Goal: Task Accomplishment & Management: Use online tool/utility

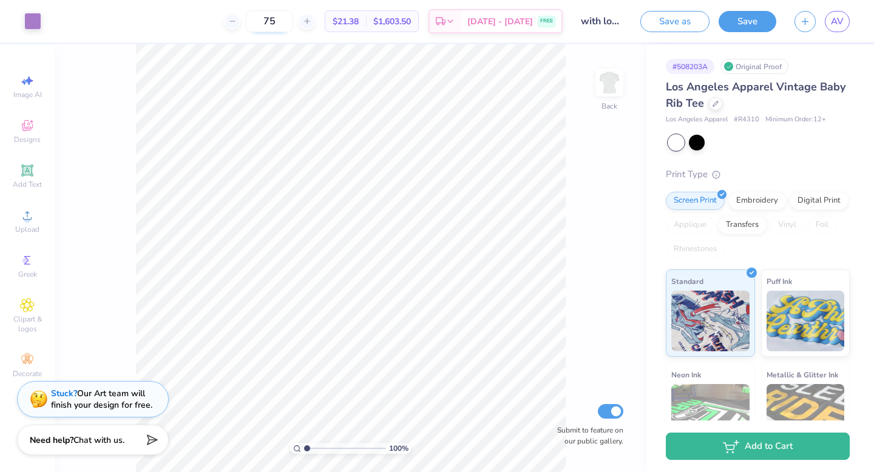
click at [293, 19] on input "75" at bounding box center [269, 21] width 47 height 22
drag, startPoint x: 308, startPoint y: 19, endPoint x: 269, endPoint y: 17, distance: 38.3
click at [269, 17] on div "75" at bounding box center [269, 21] width 91 height 22
type input "63"
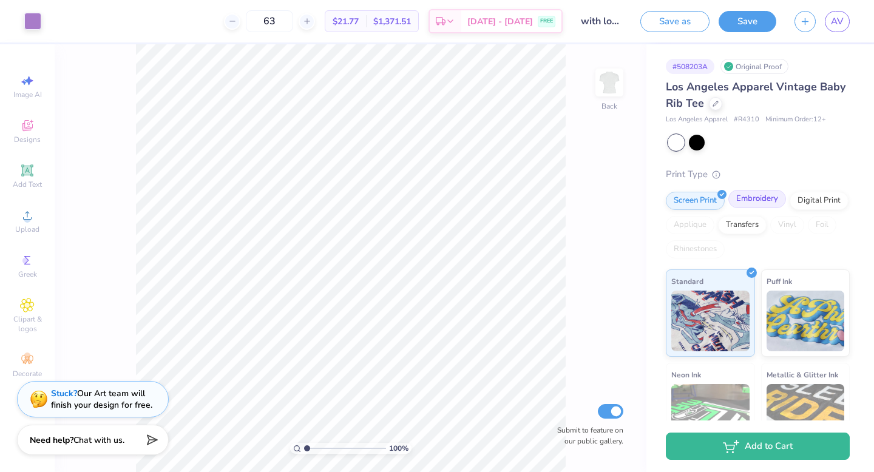
click at [761, 202] on div "Embroidery" at bounding box center [757, 199] width 58 height 18
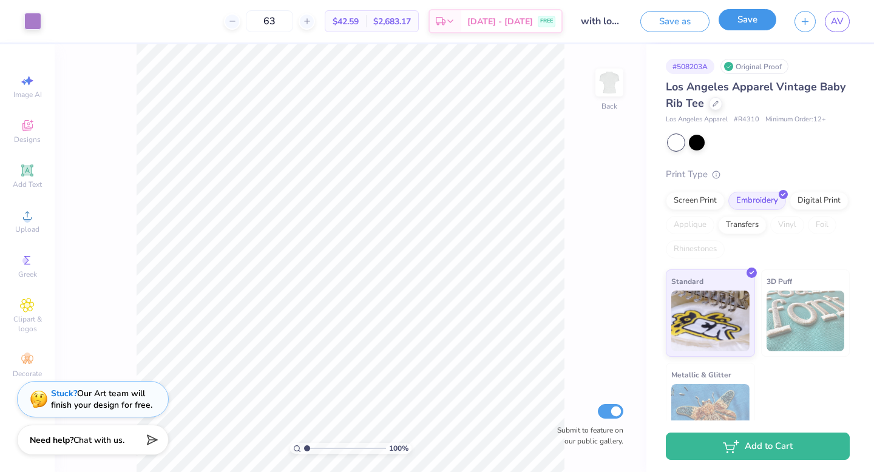
click at [755, 21] on button "Save" at bounding box center [748, 19] width 58 height 21
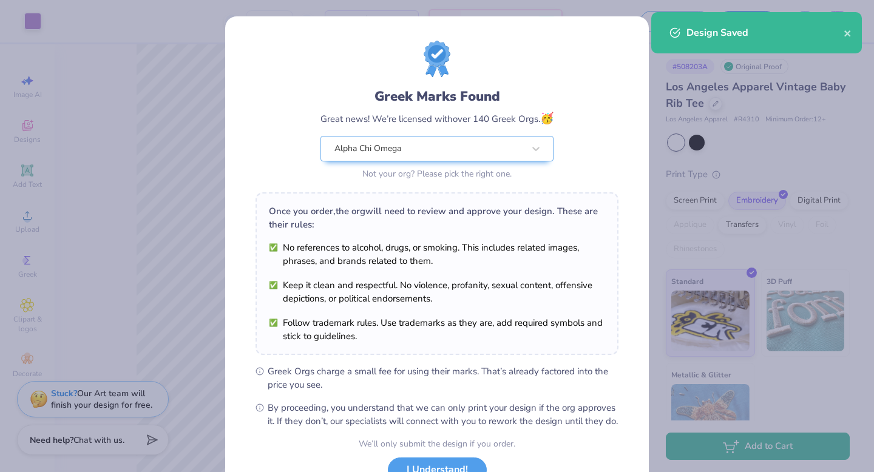
click at [563, 245] on li "No references to alcohol, drugs, or smoking. This includes related images, phra…" at bounding box center [437, 254] width 336 height 27
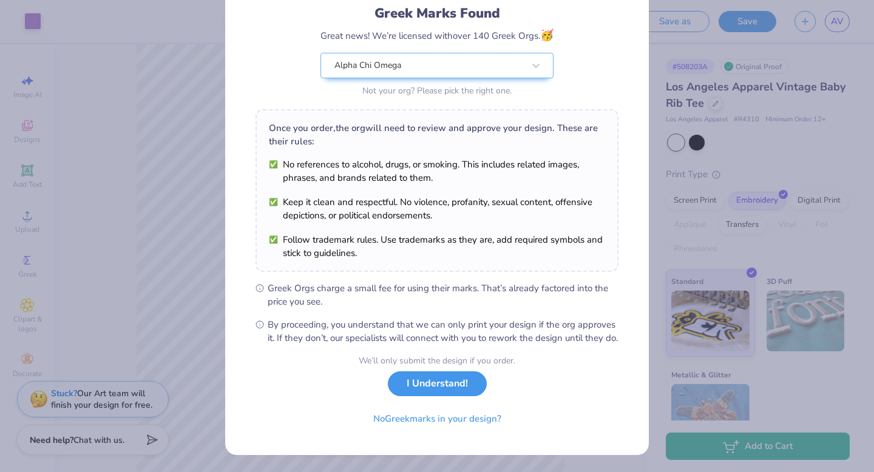
click at [446, 391] on button "I Understand!" at bounding box center [437, 383] width 99 height 25
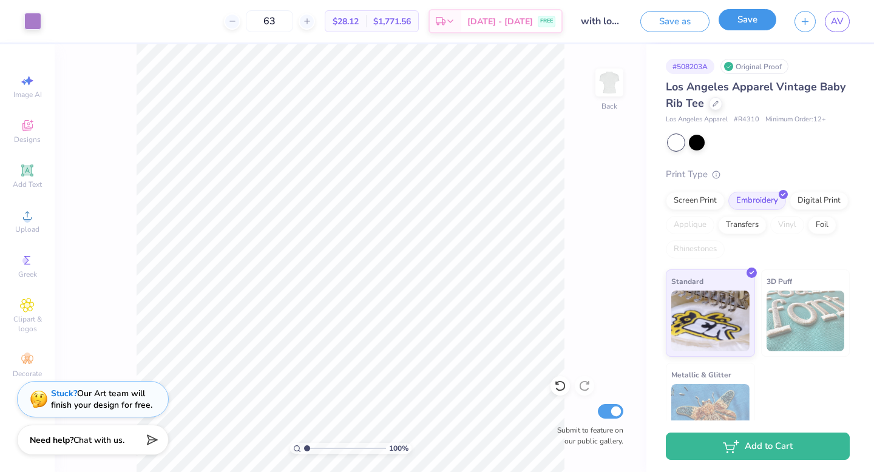
click at [744, 26] on button "Save" at bounding box center [748, 19] width 58 height 21
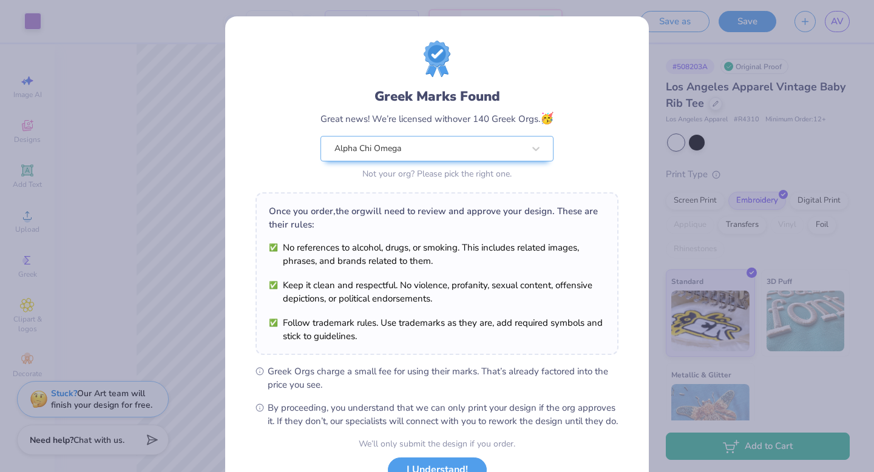
scroll to position [96, 0]
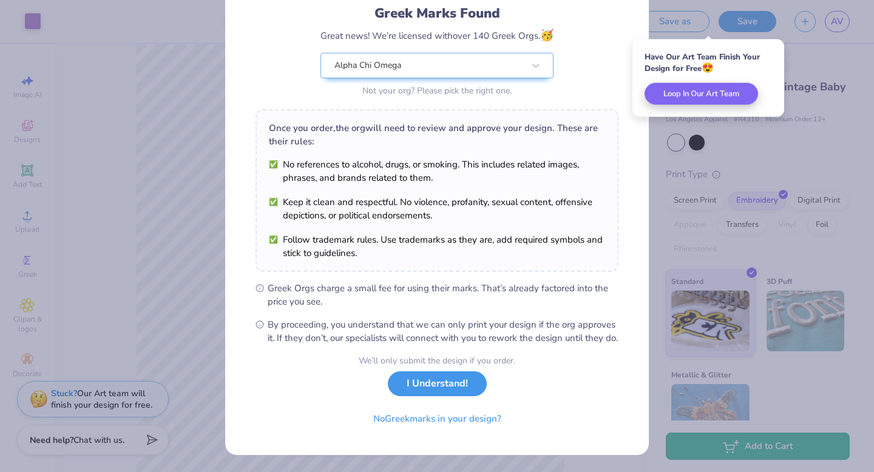
click at [446, 392] on button "I Understand!" at bounding box center [437, 383] width 99 height 25
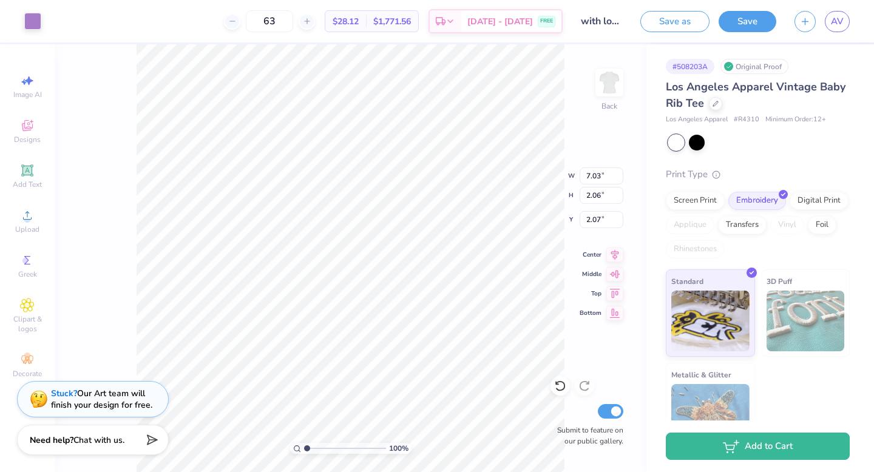
type input "1.97"
click at [744, 28] on button "Save" at bounding box center [748, 19] width 58 height 21
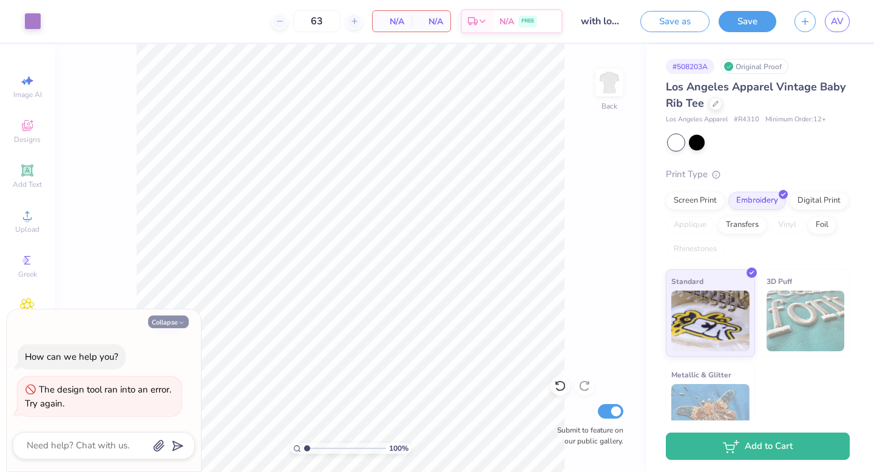
click at [171, 320] on button "Collapse" at bounding box center [168, 322] width 41 height 13
type textarea "x"
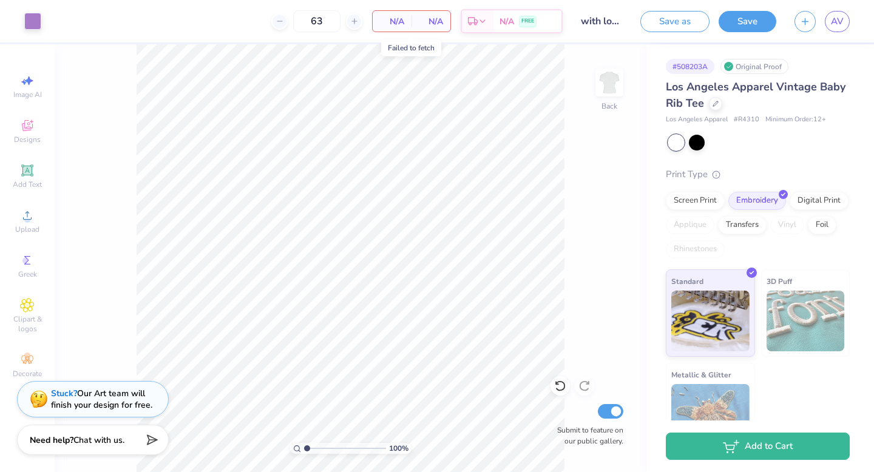
click at [407, 13] on div "N/A Per Item" at bounding box center [392, 21] width 39 height 21
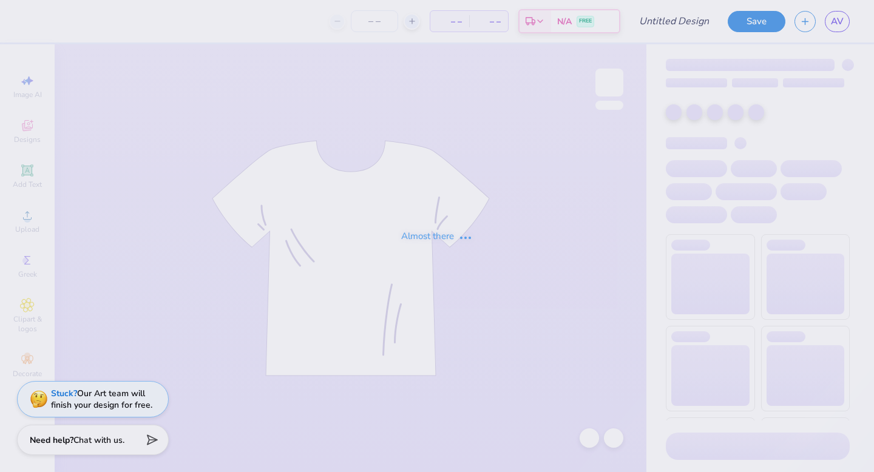
type input "with love, alpha chi"
type input "63"
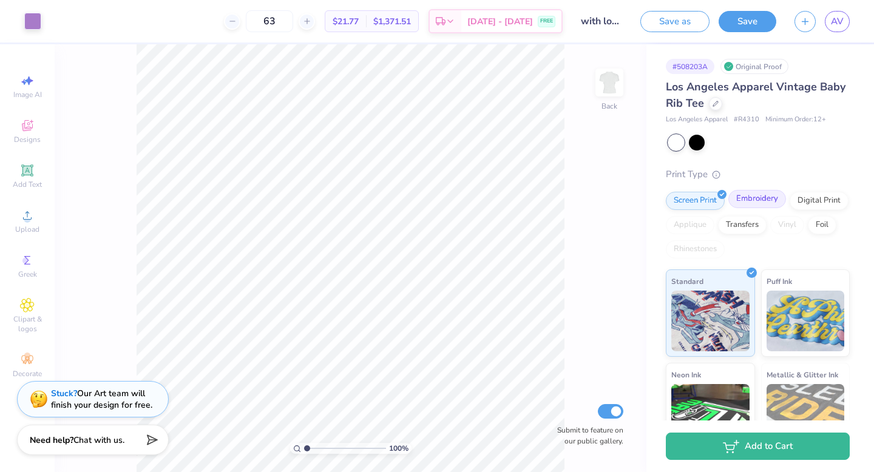
click at [748, 197] on div "Embroidery" at bounding box center [757, 199] width 58 height 18
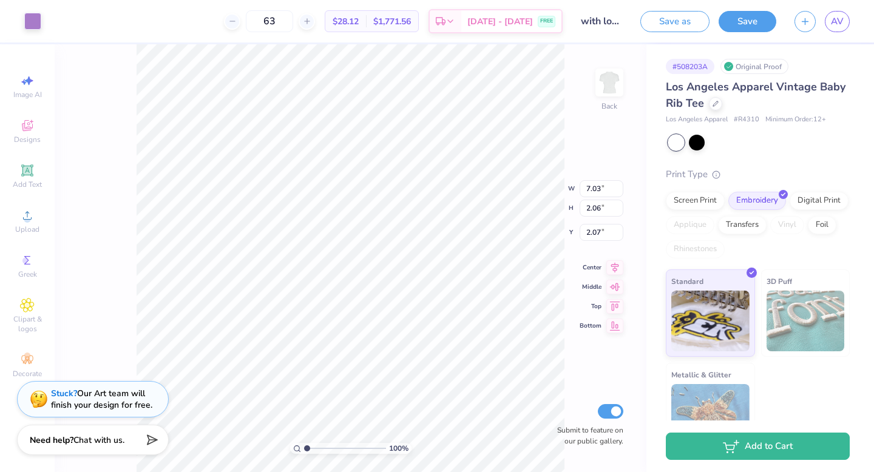
type input "1.97"
click at [752, 18] on button "Save" at bounding box center [748, 19] width 58 height 21
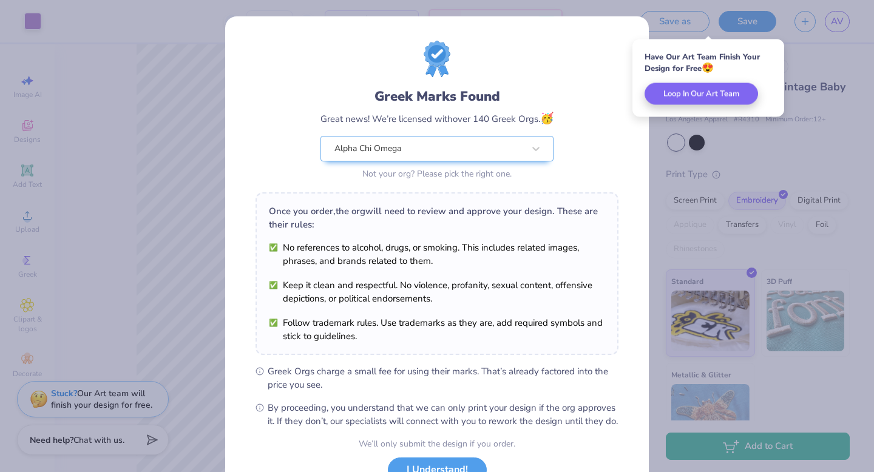
scroll to position [96, 0]
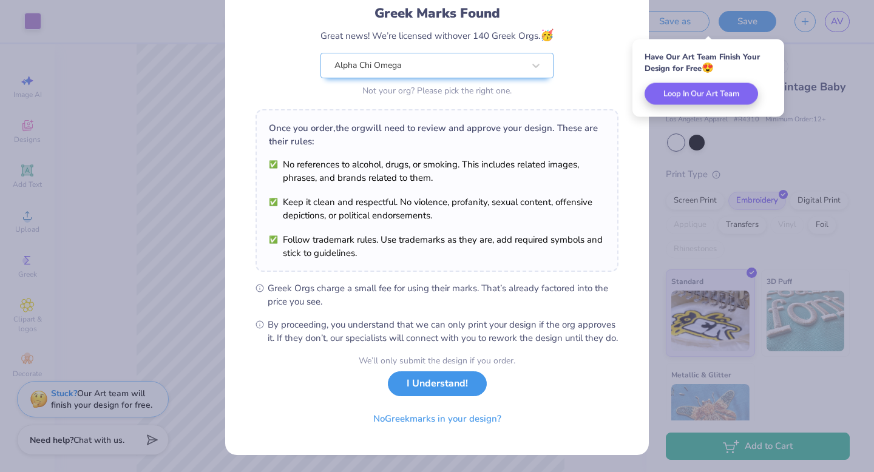
click at [448, 390] on button "I Understand!" at bounding box center [437, 383] width 99 height 25
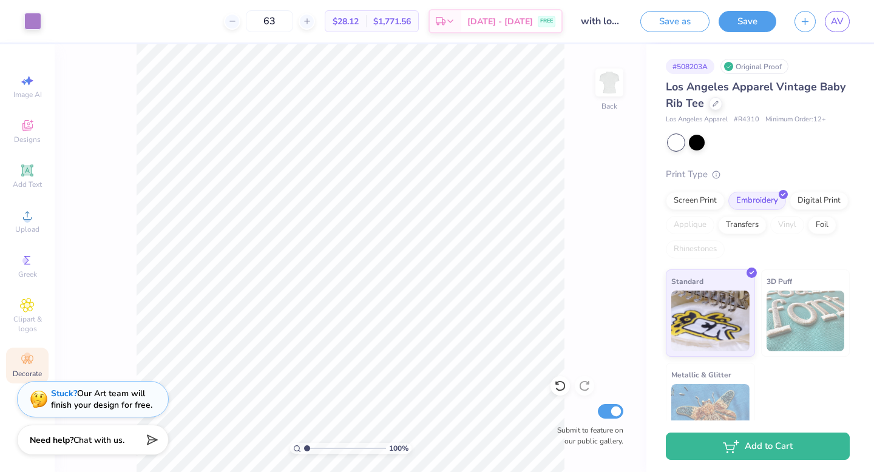
click at [27, 357] on circle at bounding box center [27, 356] width 7 height 7
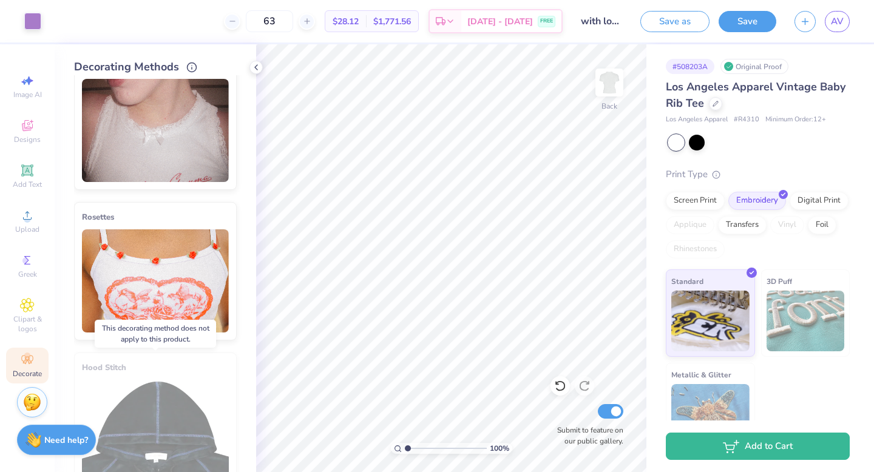
scroll to position [483, 0]
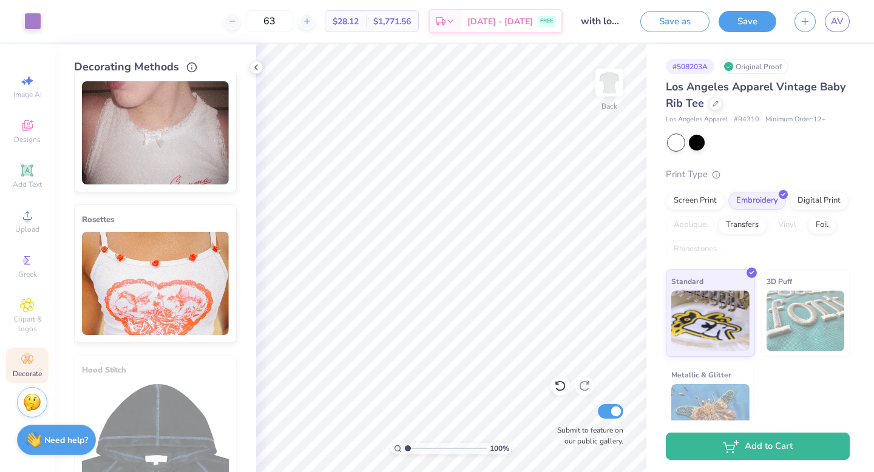
click at [163, 268] on img at bounding box center [155, 283] width 147 height 103
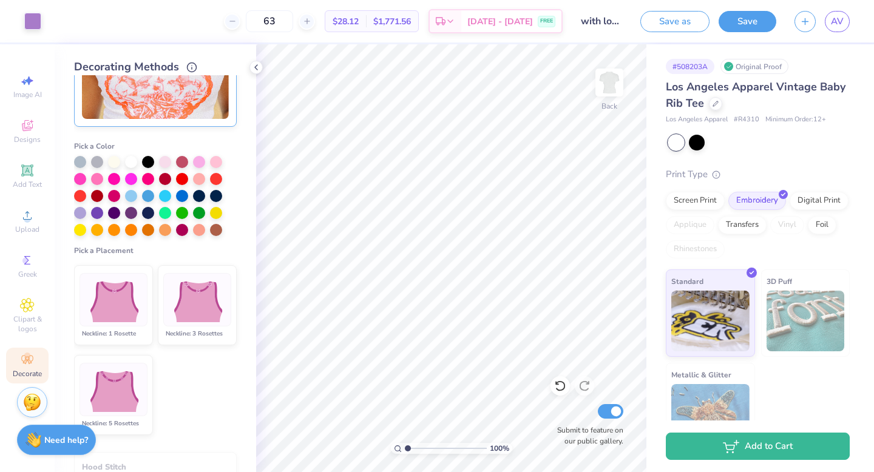
scroll to position [796, 0]
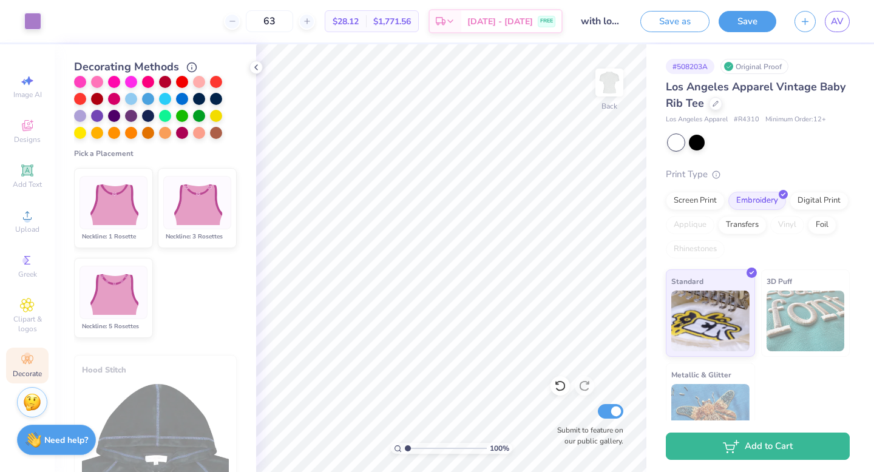
click at [126, 203] on img at bounding box center [113, 203] width 60 height 46
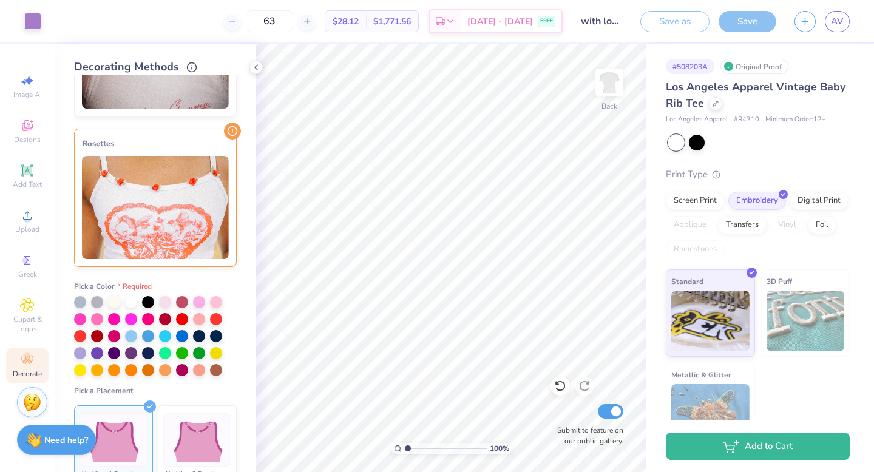
scroll to position [167, 0]
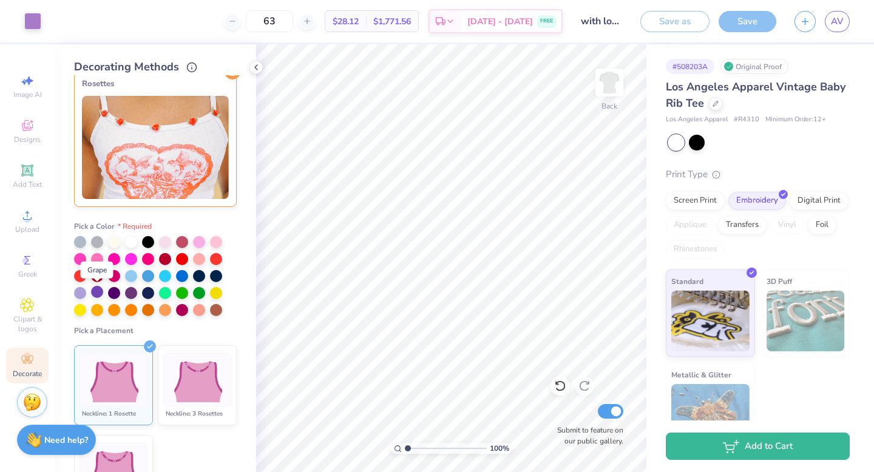
click at [99, 293] on div at bounding box center [97, 292] width 12 height 12
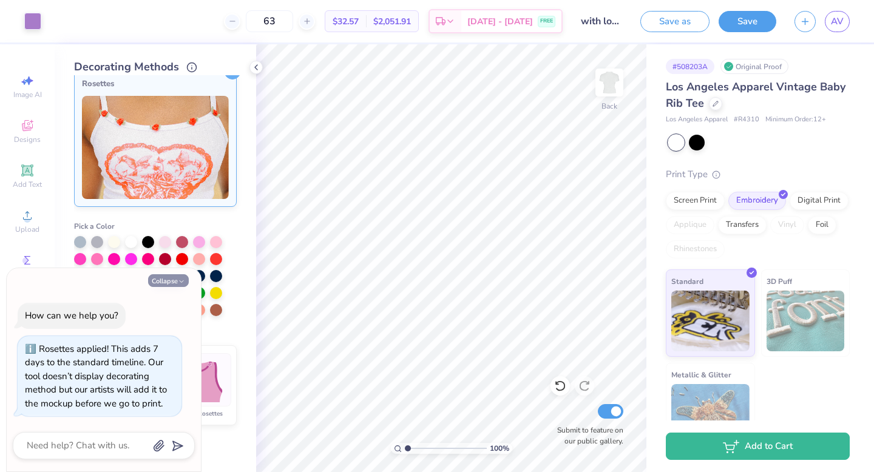
click at [178, 283] on icon "button" at bounding box center [181, 281] width 7 height 7
type textarea "x"
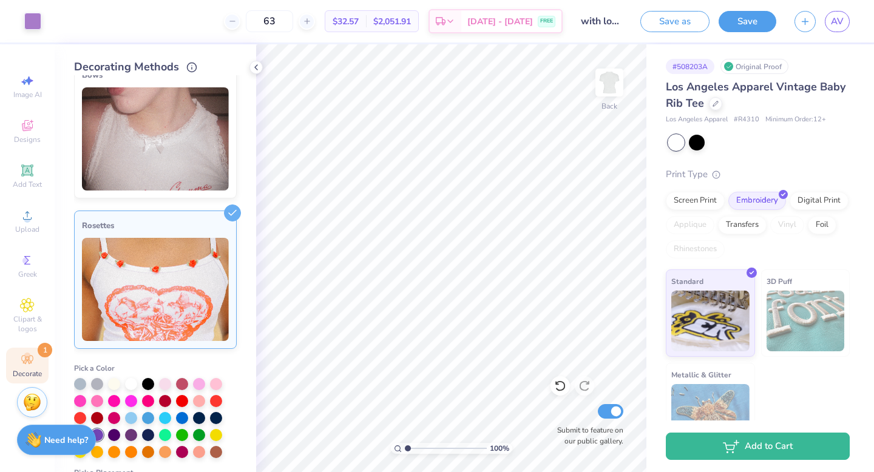
scroll to position [29, 0]
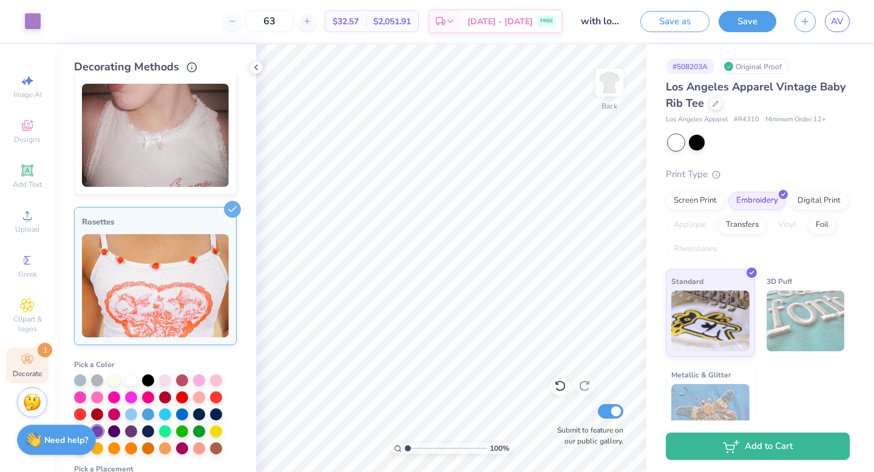
click at [192, 226] on div "Rosettes" at bounding box center [155, 222] width 147 height 15
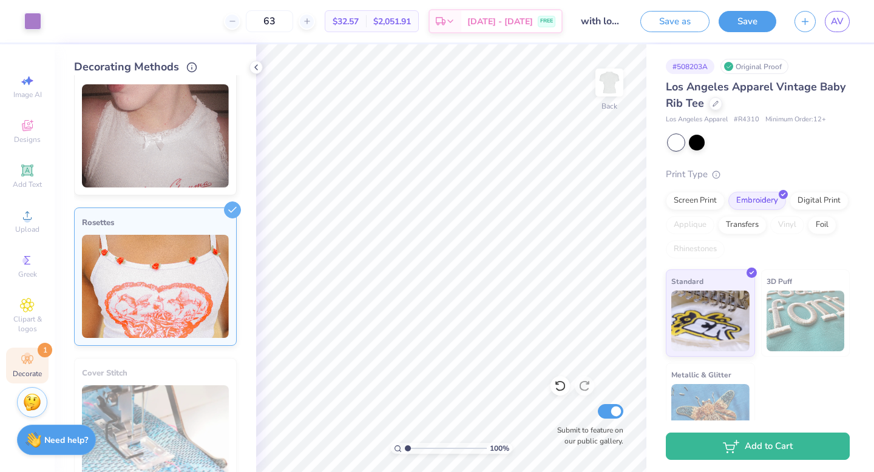
scroll to position [27, 0]
click at [231, 208] on line at bounding box center [232, 210] width 5 height 5
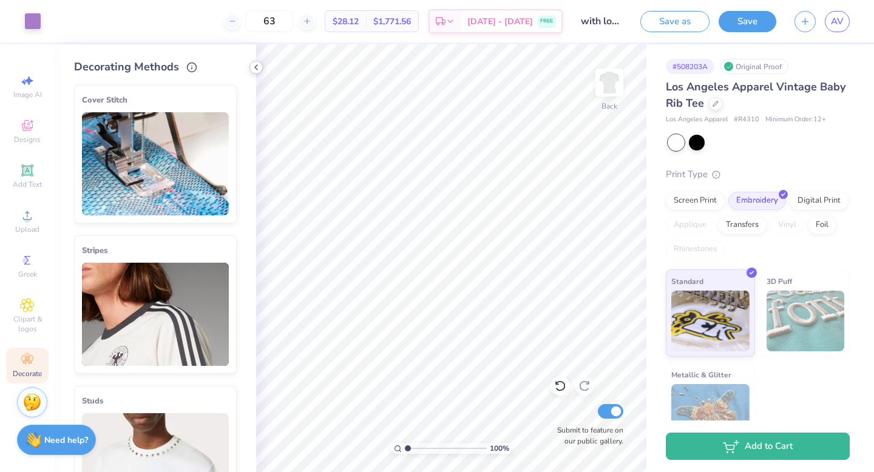
click at [259, 66] on icon at bounding box center [256, 68] width 10 height 10
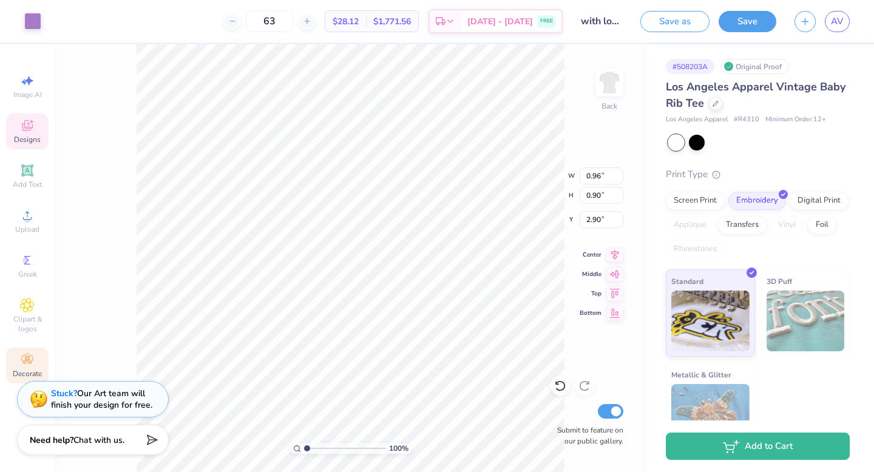
type input "0.79"
type input "0.74"
type input "2.86"
type input "0.77"
type input "0.75"
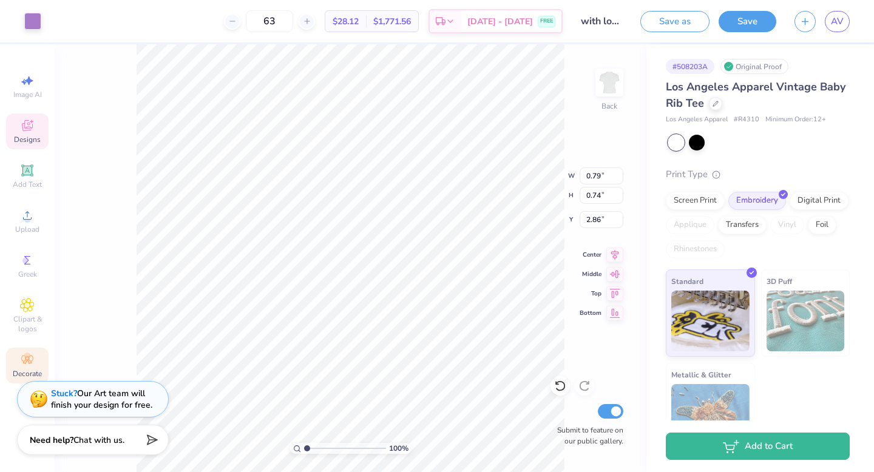
type input "2.84"
type input "2.63"
type input "2.83"
type input "2.63"
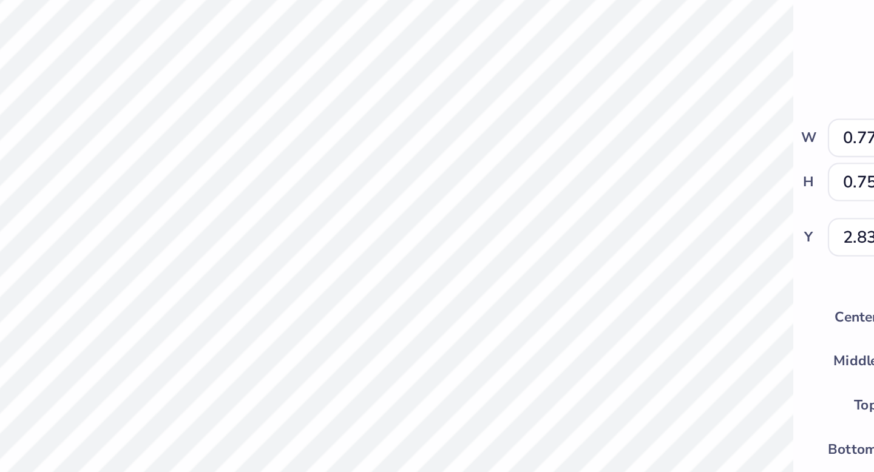
type input "2.83"
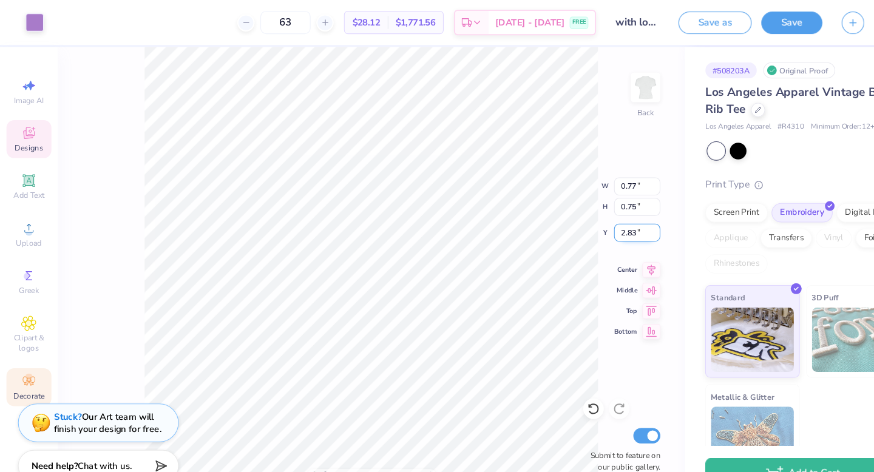
click at [597, 220] on input "2.83" at bounding box center [602, 219] width 44 height 17
type input "3.00"
click at [555, 382] on icon at bounding box center [560, 386] width 12 height 12
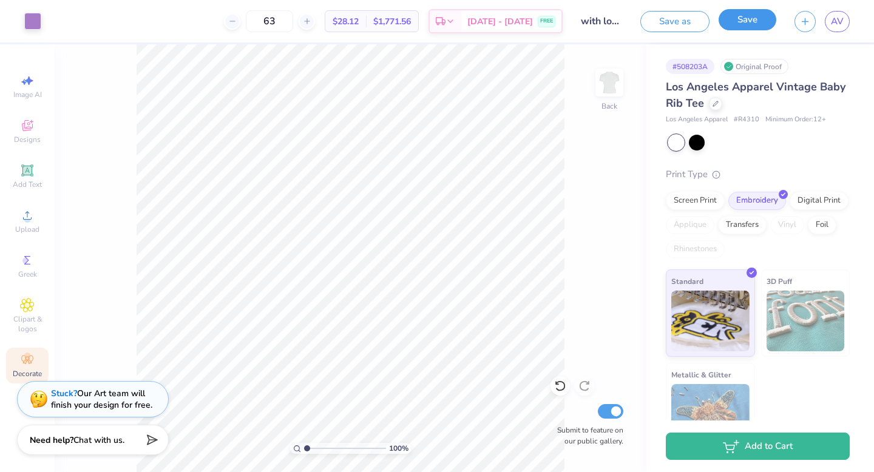
click at [744, 13] on button "Save" at bounding box center [748, 19] width 58 height 21
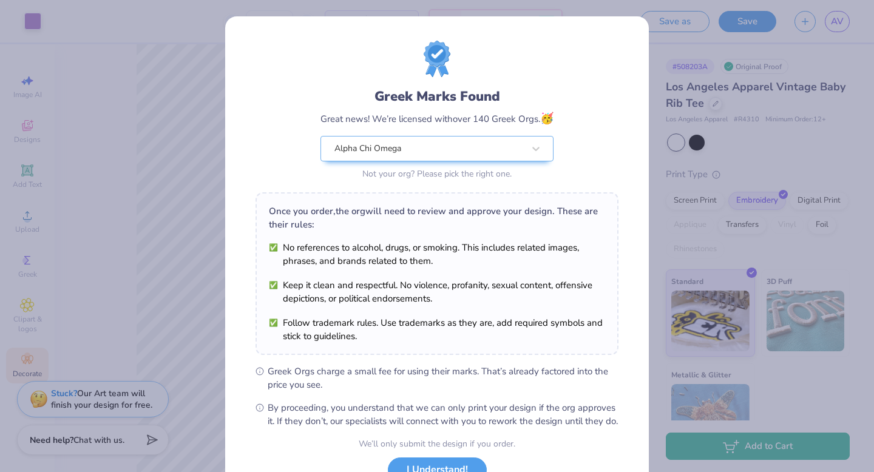
scroll to position [96, 0]
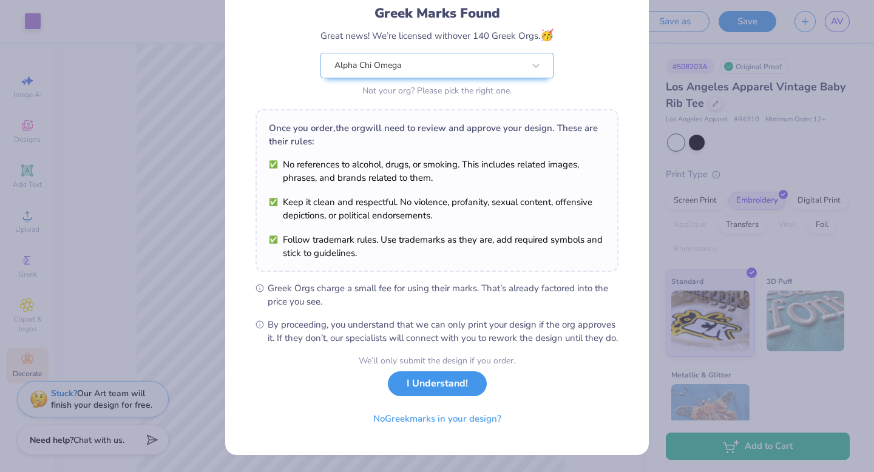
click at [432, 380] on button "I Understand!" at bounding box center [437, 383] width 99 height 25
